Goal: Check status: Check status

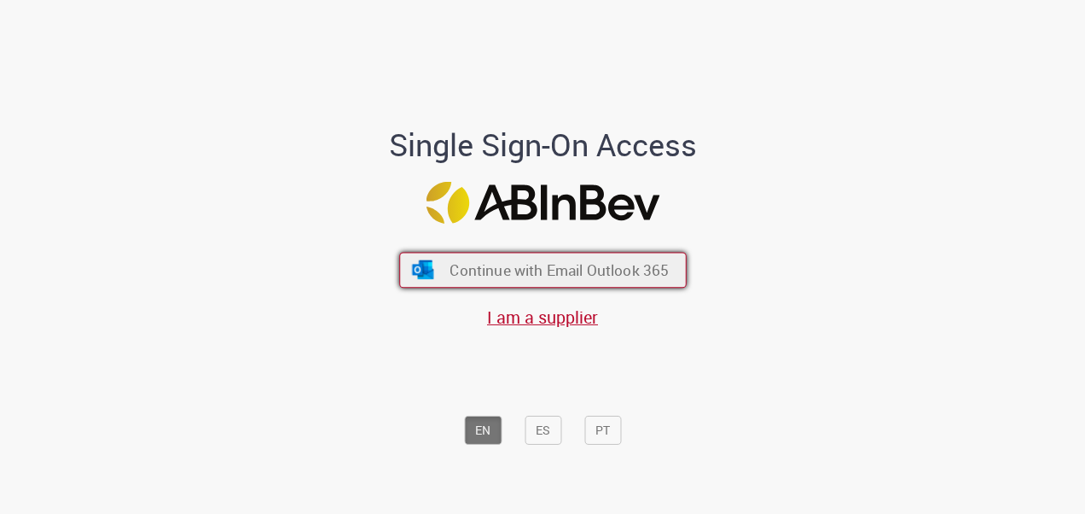
click at [567, 268] on span "Continue with Email Outlook 365" at bounding box center [559, 269] width 219 height 20
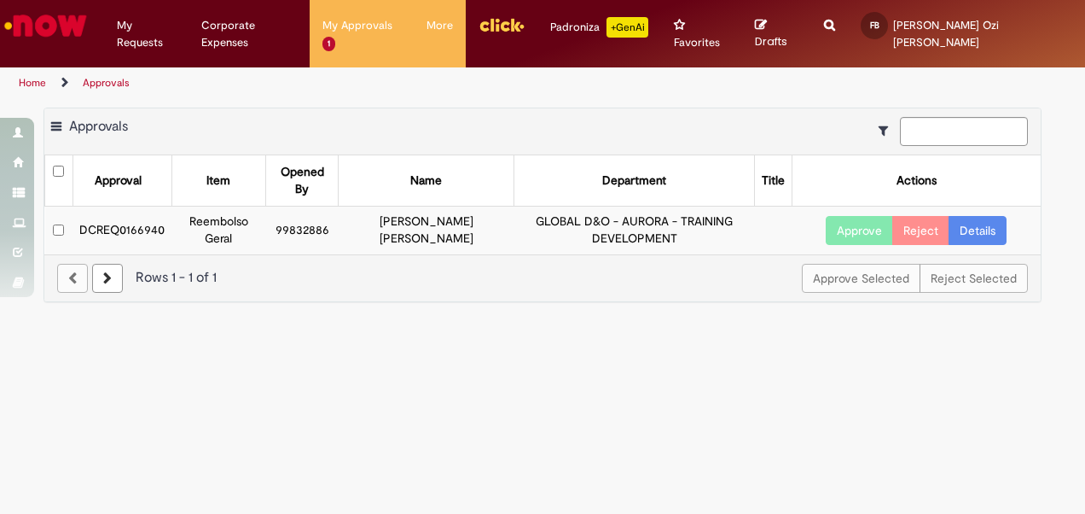
click at [528, 217] on td "GLOBAL D&O - AURORA - TRAINING DEVELOPMENT" at bounding box center [635, 230] width 240 height 48
click at [137, 207] on td "DCREQ0166940" at bounding box center [122, 230] width 99 height 48
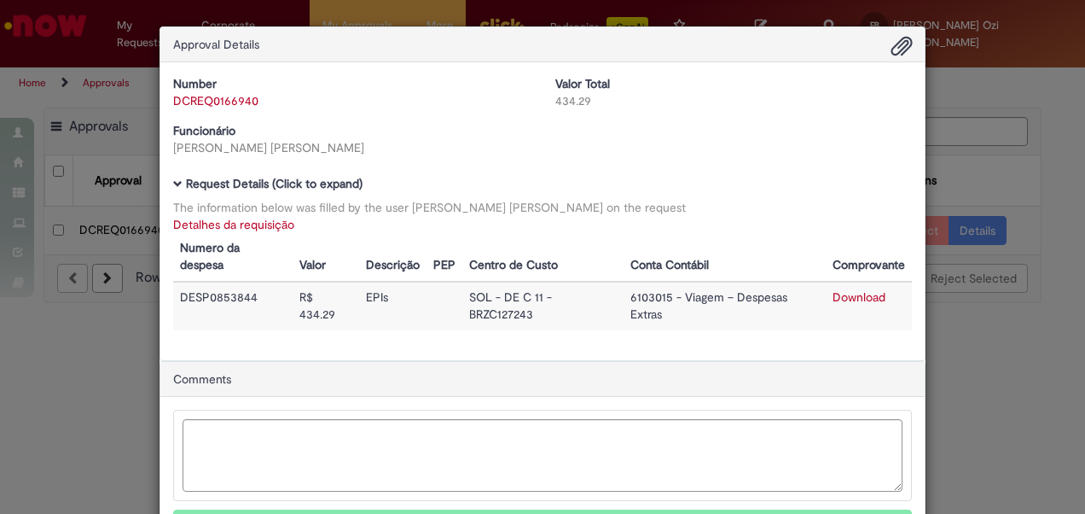
click at [903, 49] on span "Ambev Approval Modal" at bounding box center [902, 46] width 20 height 29
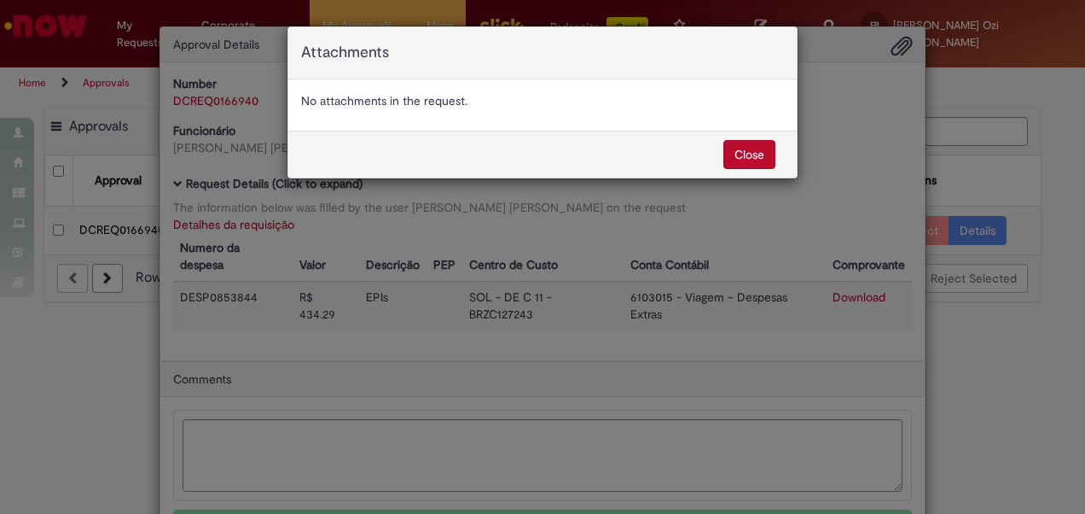
click at [764, 158] on button "Close" at bounding box center [750, 154] width 52 height 29
